Goal: Navigation & Orientation: Find specific page/section

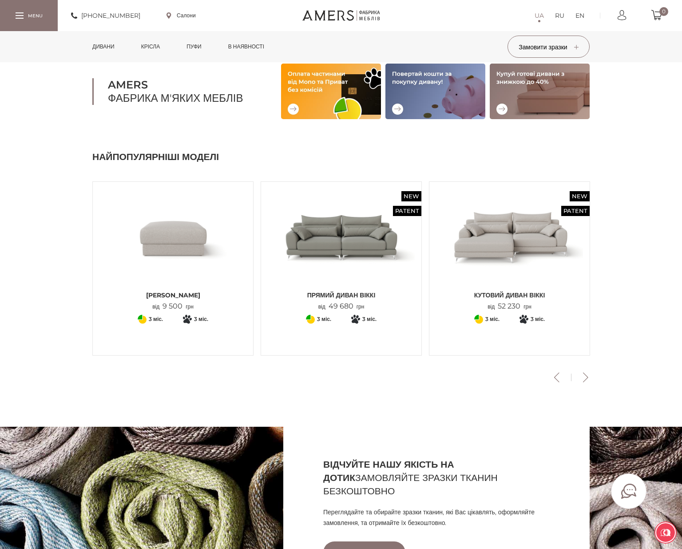
scroll to position [195, 0]
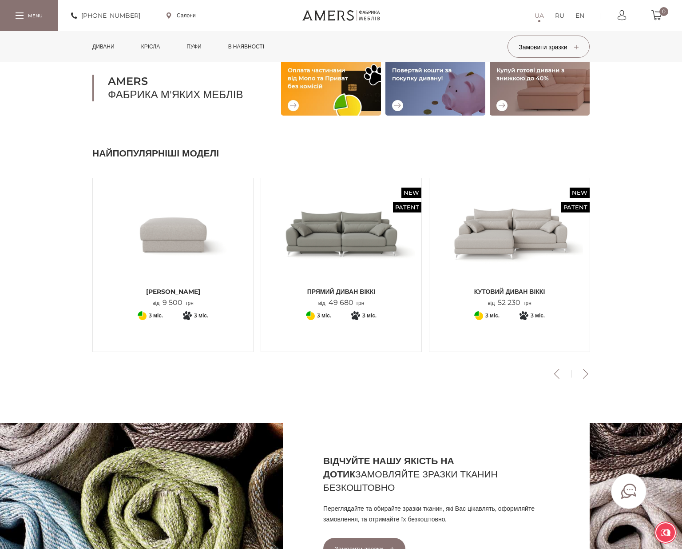
click at [586, 372] on button "Next" at bounding box center [586, 374] width 16 height 10
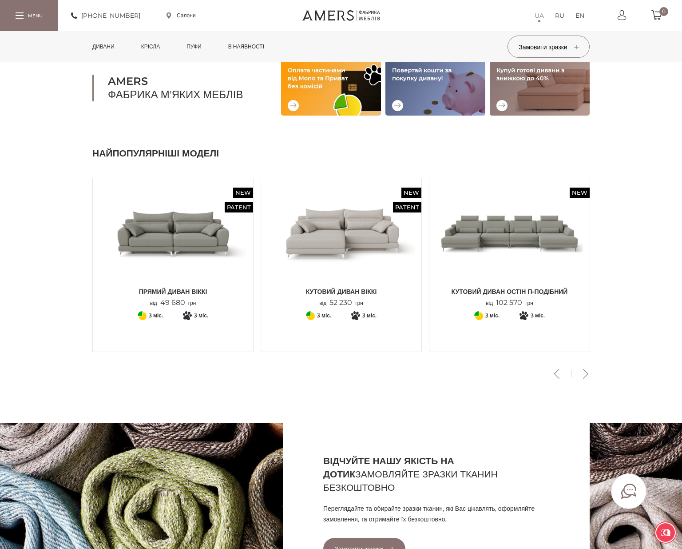
click at [586, 372] on button "Next" at bounding box center [586, 374] width 16 height 10
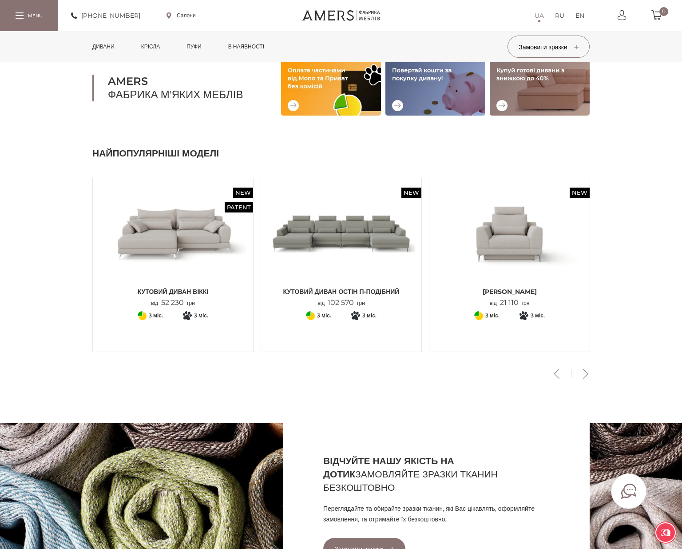
click at [586, 372] on button "Next" at bounding box center [586, 374] width 16 height 10
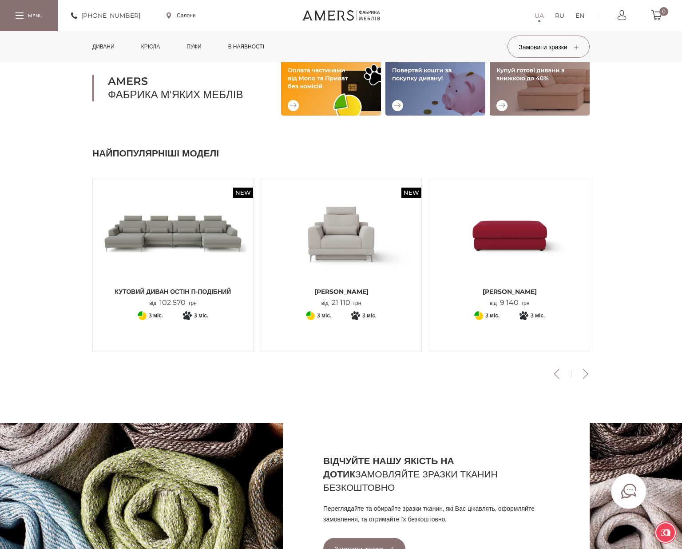
click at [586, 372] on button "Next" at bounding box center [586, 374] width 16 height 10
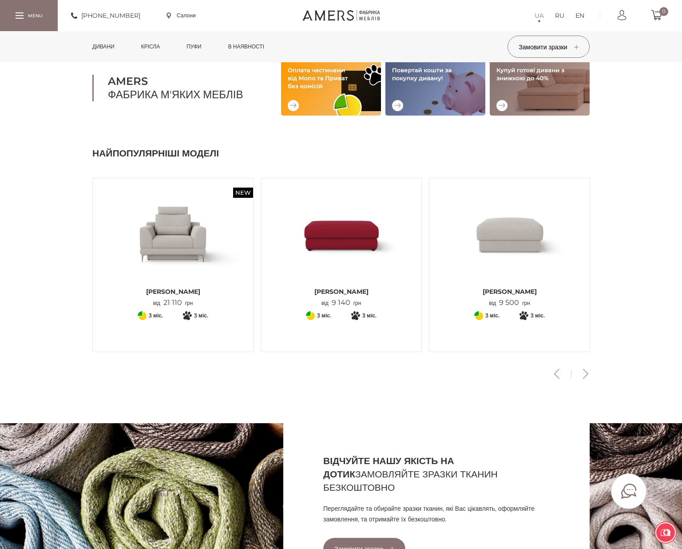
click at [586, 372] on button "Next" at bounding box center [586, 374] width 16 height 10
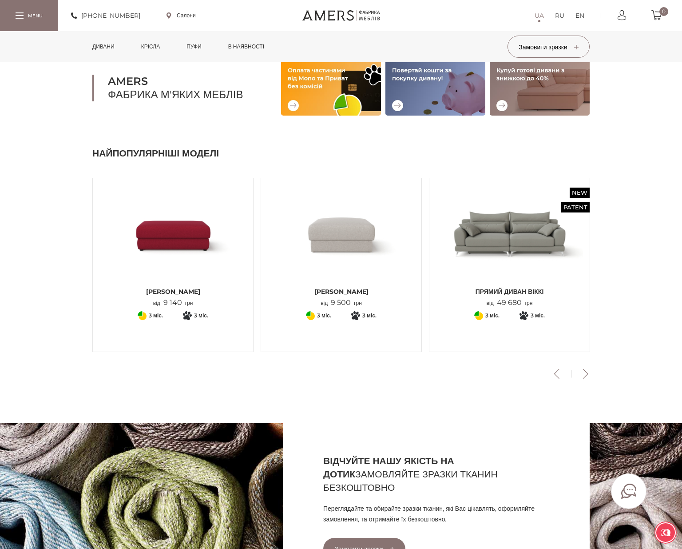
click at [586, 372] on button "Next" at bounding box center [586, 374] width 16 height 10
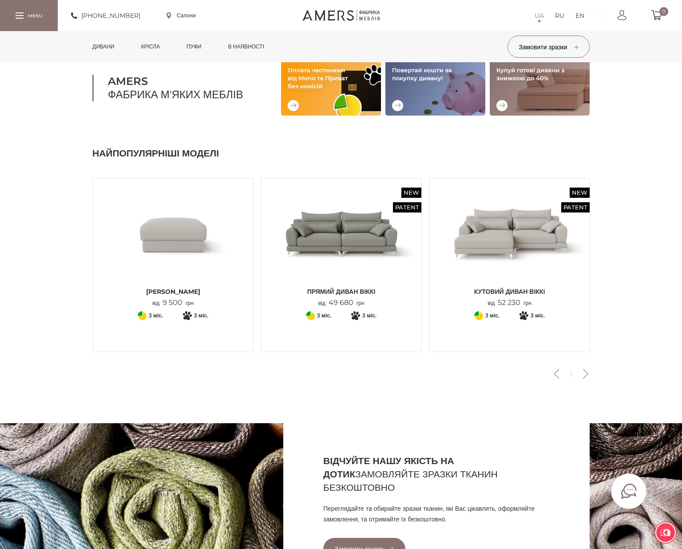
click at [586, 372] on button "Next" at bounding box center [586, 374] width 16 height 10
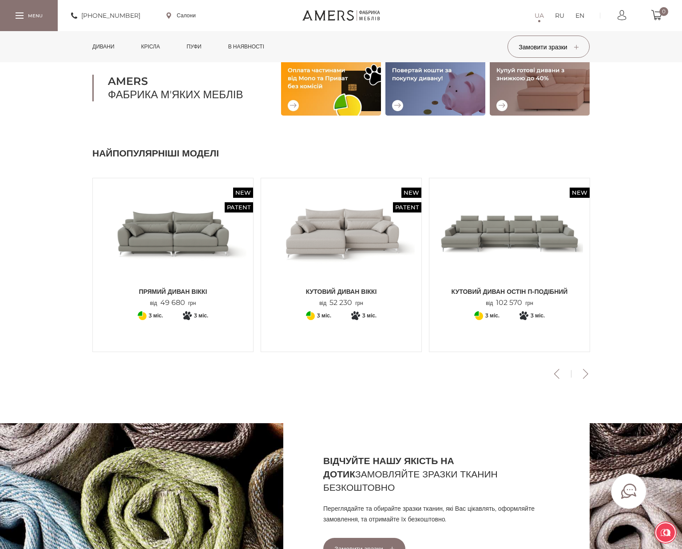
click at [586, 372] on button "Next" at bounding box center [586, 374] width 16 height 10
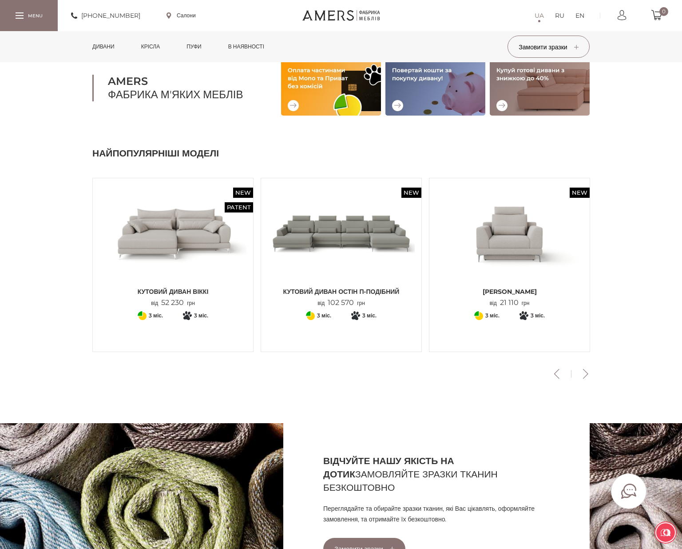
click at [586, 372] on button "Next" at bounding box center [586, 374] width 16 height 10
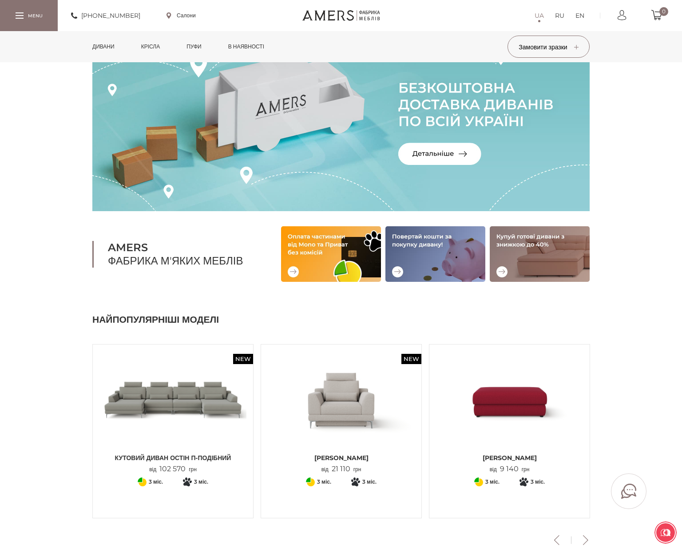
scroll to position [0, 0]
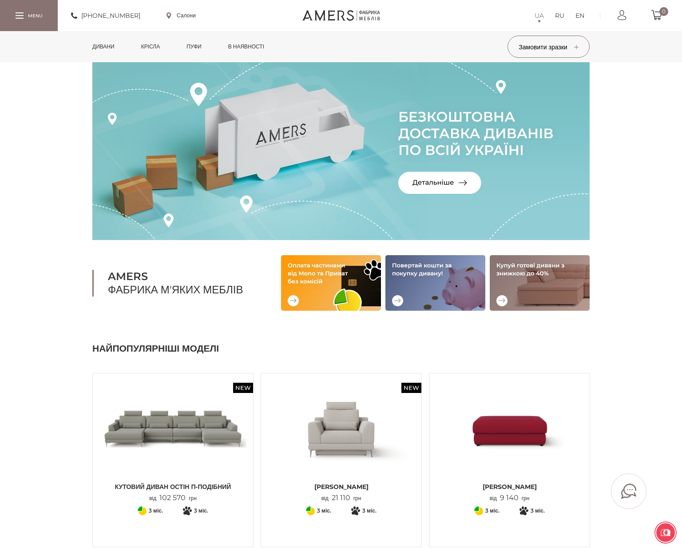
click at [106, 43] on link "Дивани" at bounding box center [104, 46] width 36 height 31
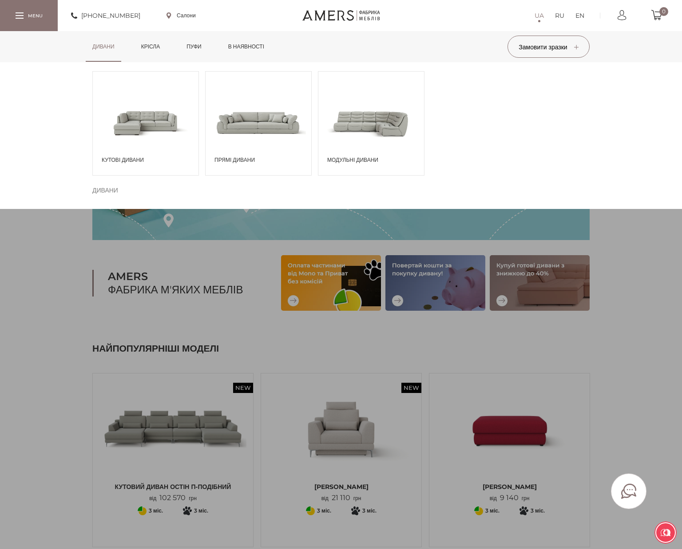
click at [132, 121] on span at bounding box center [146, 123] width 106 height 62
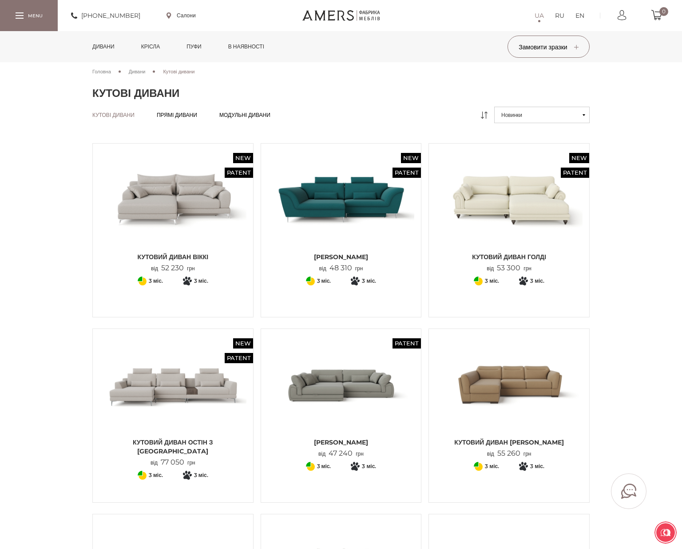
click at [153, 47] on link "Крісла" at bounding box center [151, 46] width 32 height 31
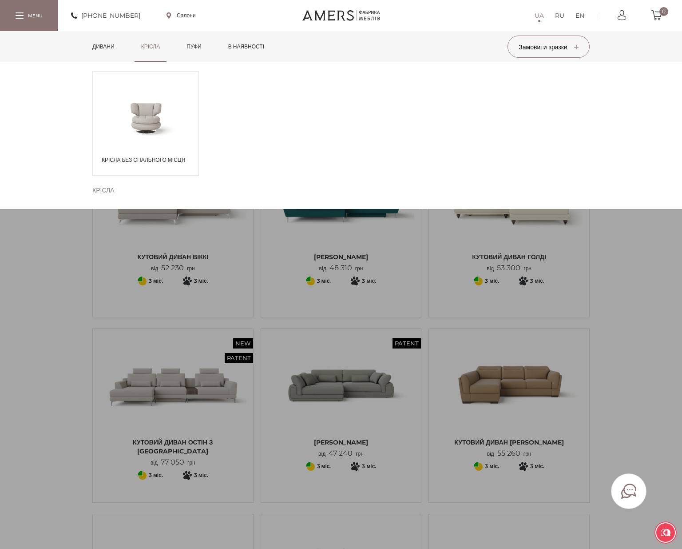
click at [138, 106] on span at bounding box center [146, 118] width 106 height 52
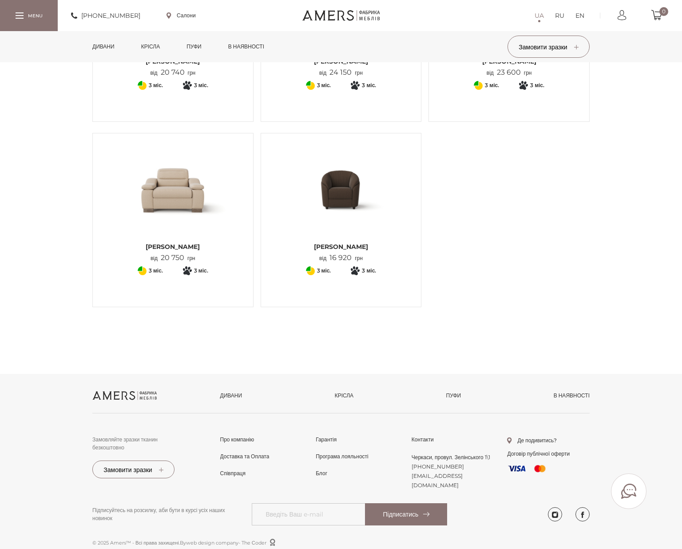
scroll to position [11, 0]
